Goal: Navigation & Orientation: Find specific page/section

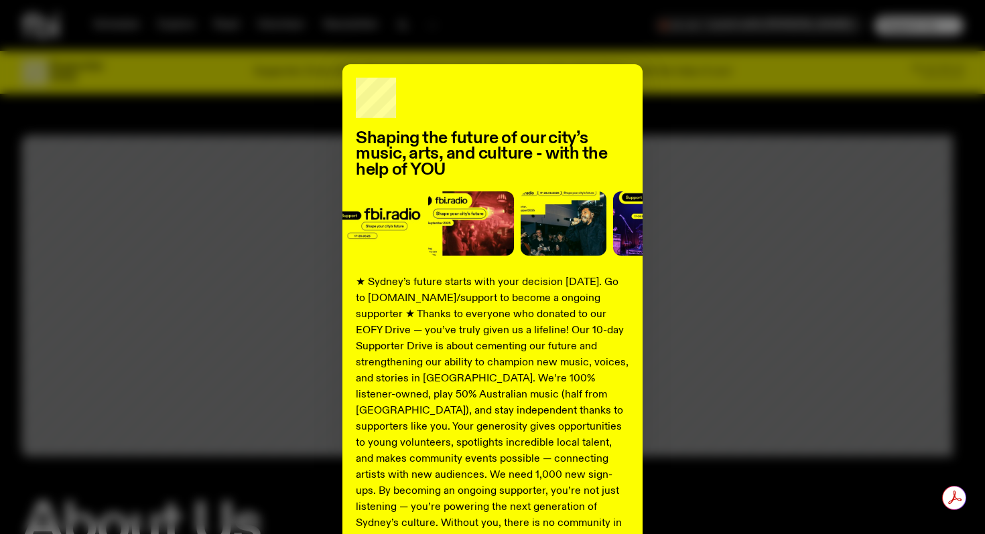
click at [885, 188] on div "Shaping the future of our city’s music, arts, and culture - with the help of YO…" at bounding box center [492, 343] width 942 height 559
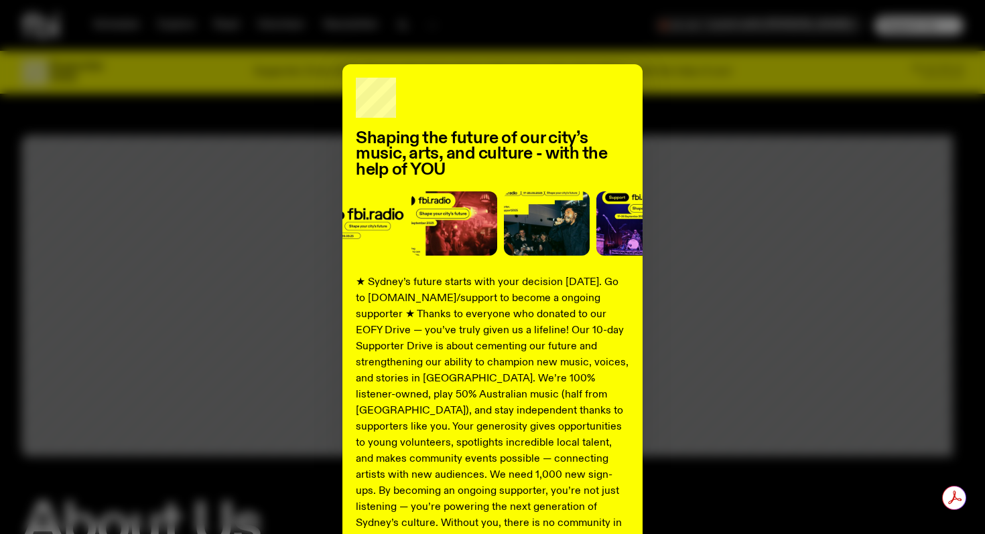
scroll to position [267, 0]
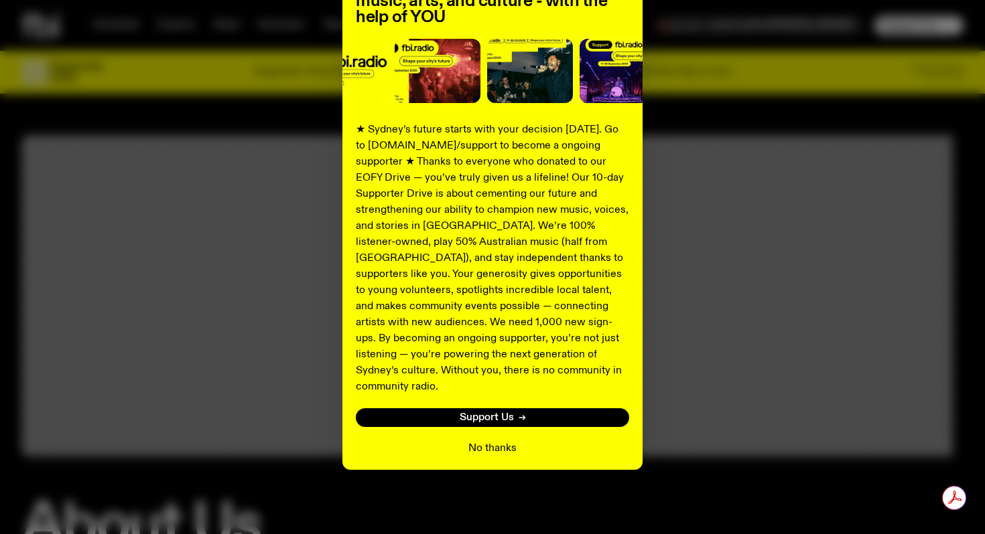
click at [508, 441] on button "No thanks" at bounding box center [492, 449] width 48 height 16
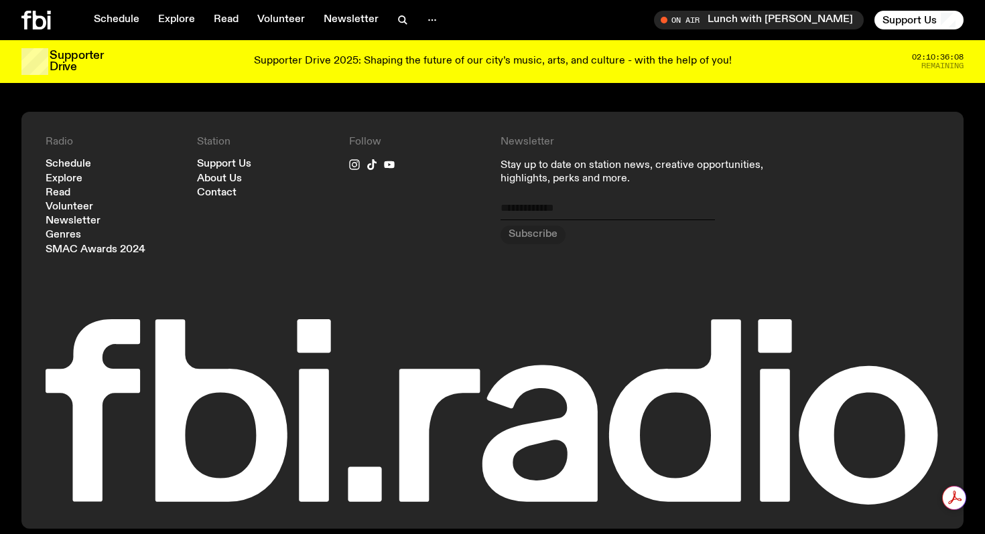
scroll to position [1530, 0]
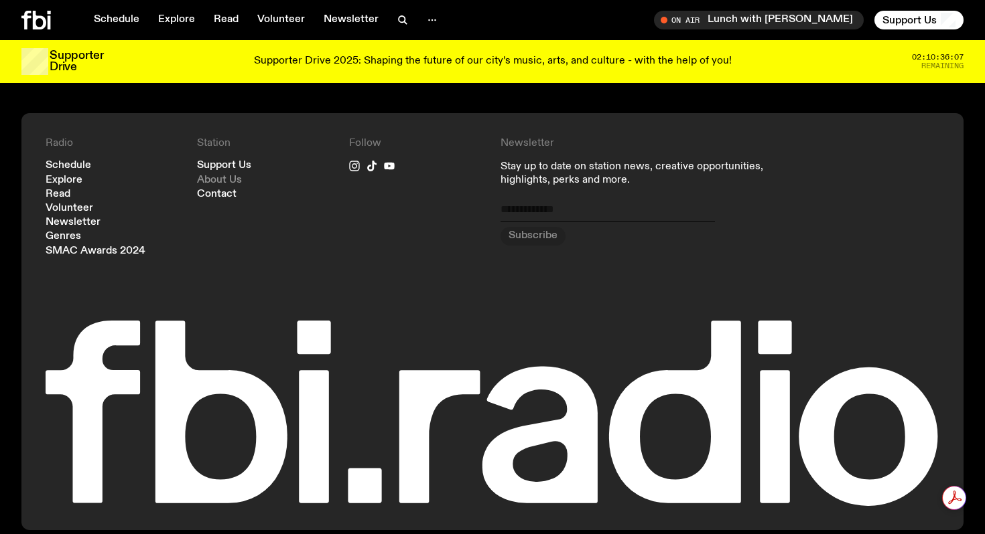
click at [239, 175] on link "About Us" at bounding box center [219, 180] width 45 height 10
click at [236, 190] on link "Contact" at bounding box center [217, 195] width 40 height 10
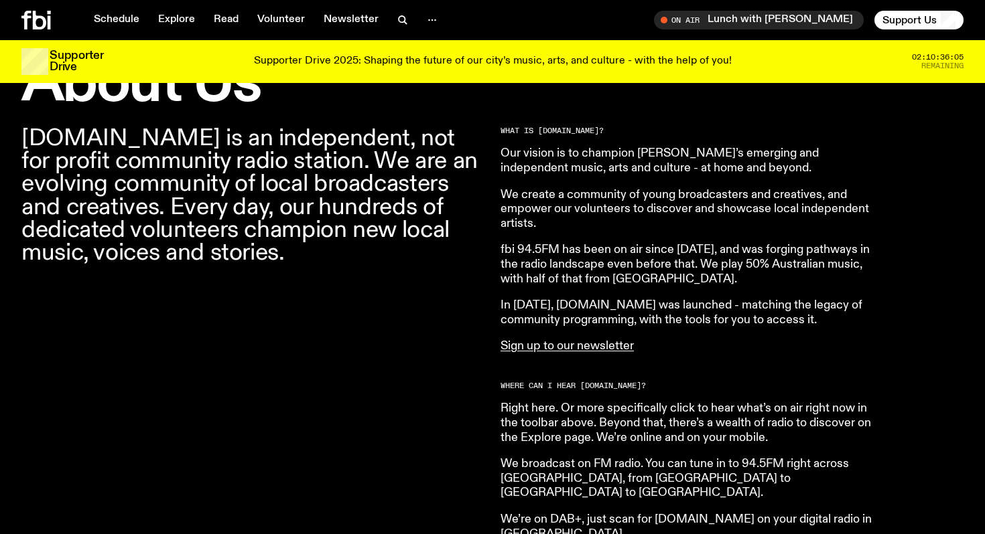
scroll to position [0, 0]
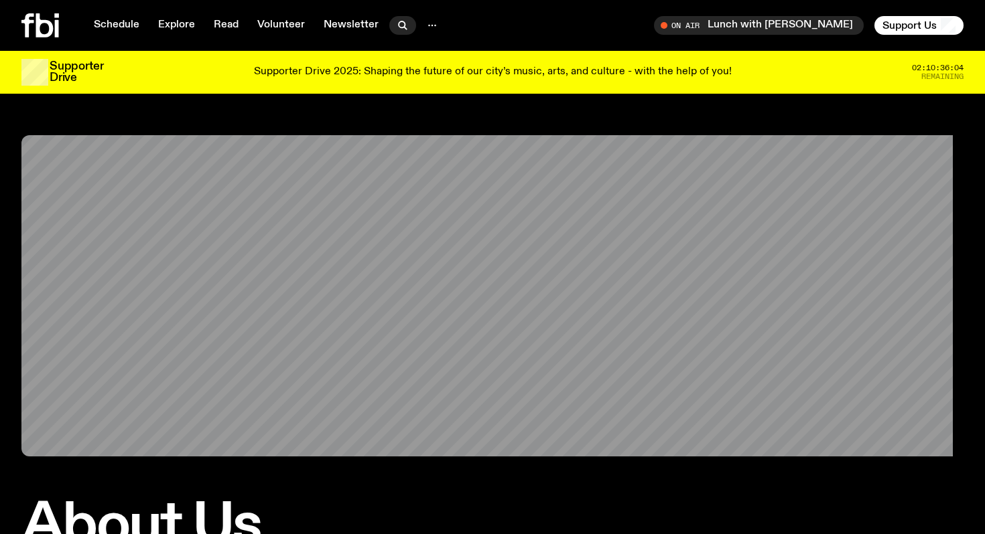
click at [411, 21] on icon "button" at bounding box center [403, 25] width 16 height 16
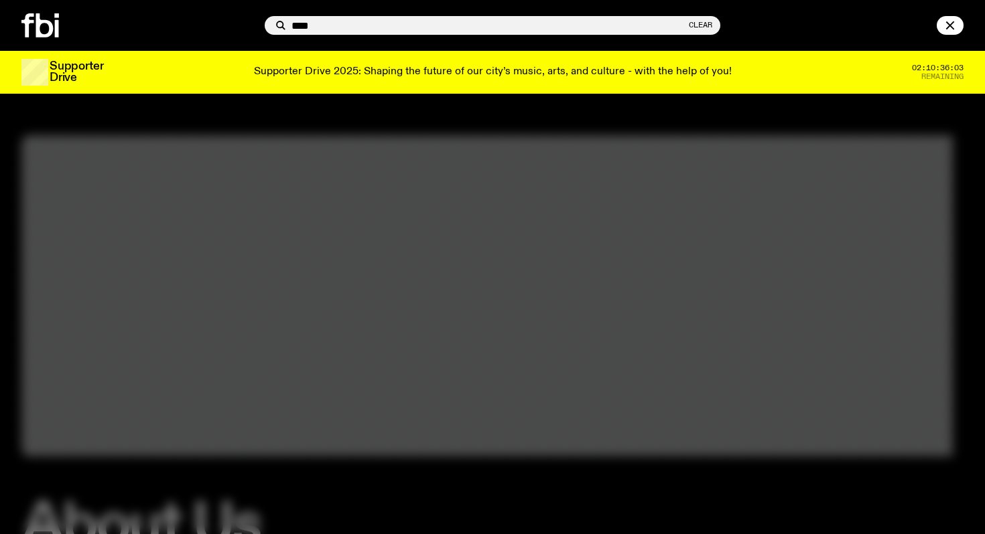
type input "****"
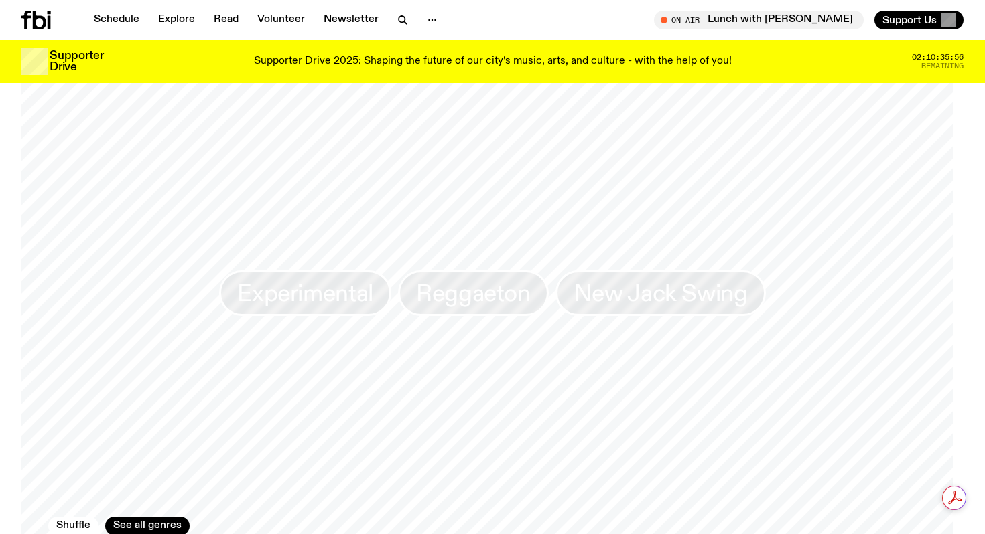
scroll to position [1132, 0]
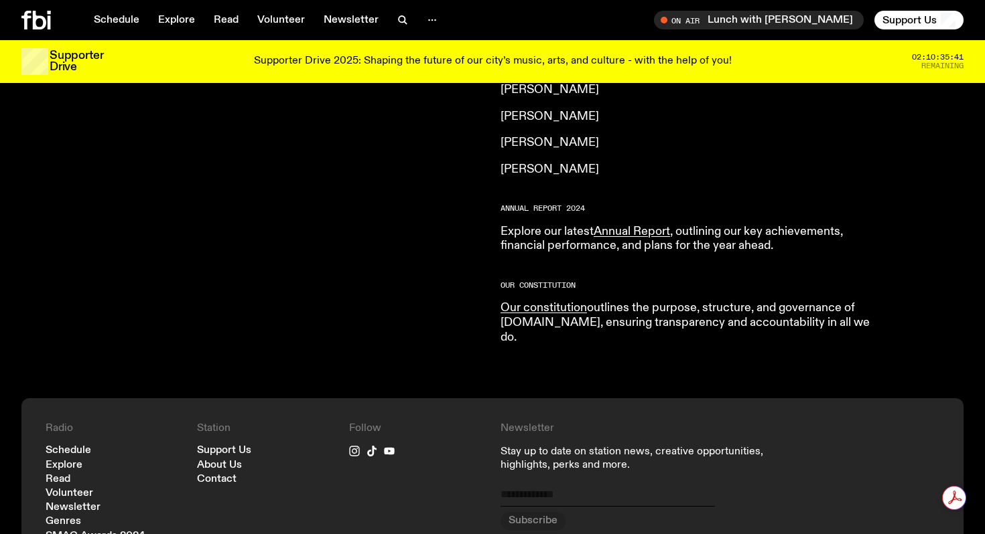
scroll to position [1315, 0]
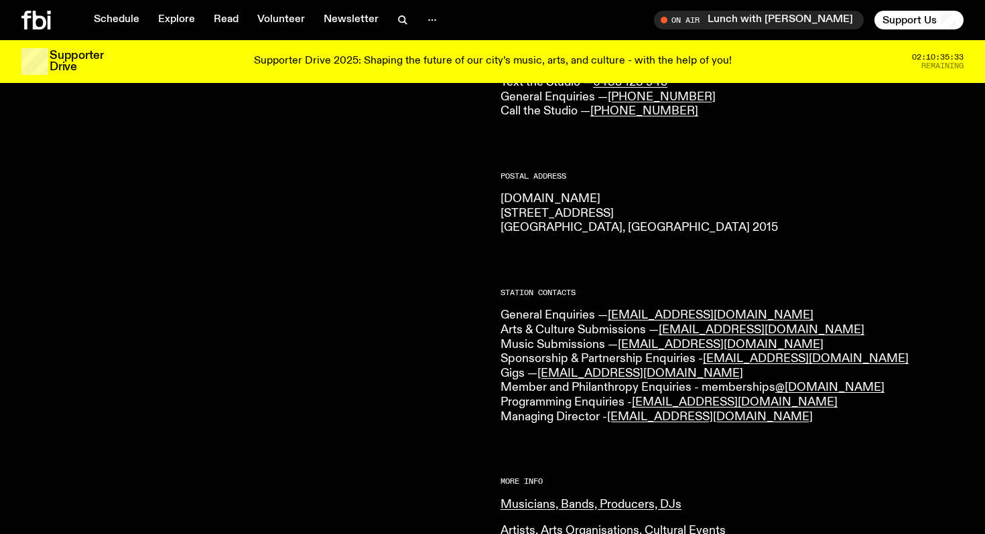
scroll to position [186, 0]
